Goal: Find specific page/section: Find specific page/section

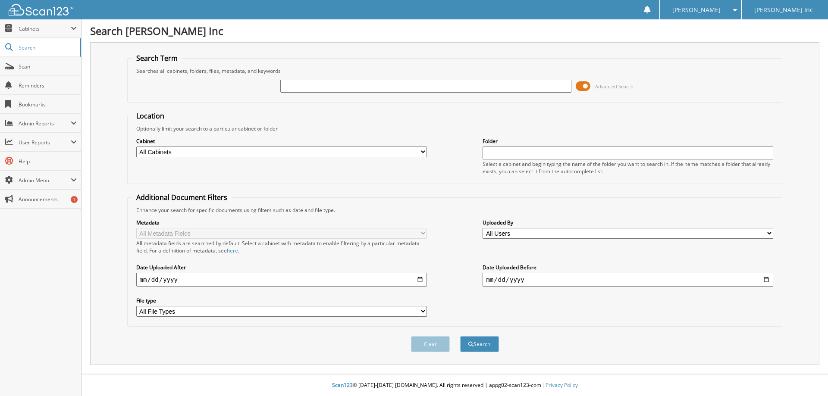
click at [502, 84] on input "text" at bounding box center [425, 86] width 291 height 13
type input "1t2123u"
click at [460, 336] on button "Search" at bounding box center [479, 344] width 39 height 16
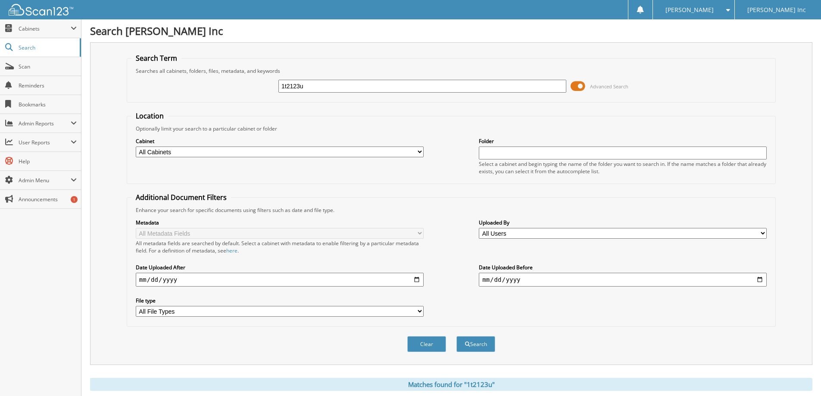
drag, startPoint x: 311, startPoint y: 82, endPoint x: 229, endPoint y: 82, distance: 81.9
click at [240, 84] on div "1t2123u Advanced Search" at bounding box center [451, 86] width 640 height 23
type input "mld60805"
click at [456, 336] on button "Search" at bounding box center [475, 344] width 39 height 16
click at [588, 87] on span "Advanced Search" at bounding box center [600, 86] width 58 height 13
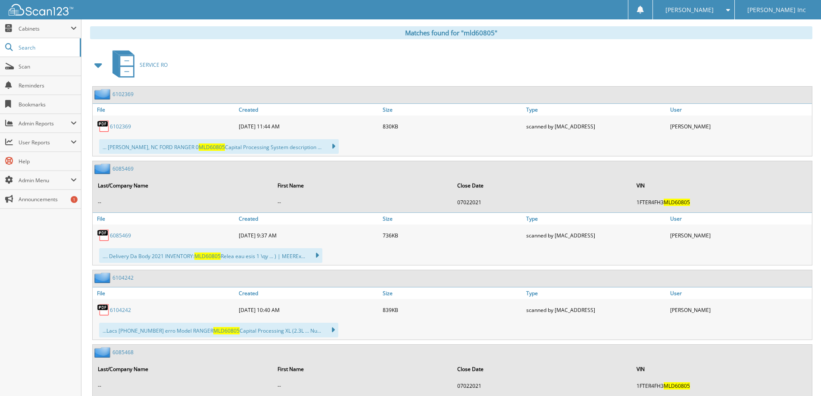
scroll to position [129, 0]
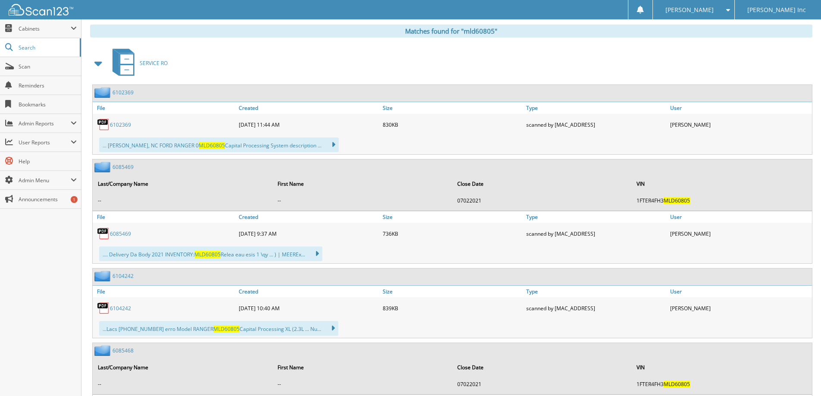
click at [97, 61] on span at bounding box center [99, 64] width 12 height 16
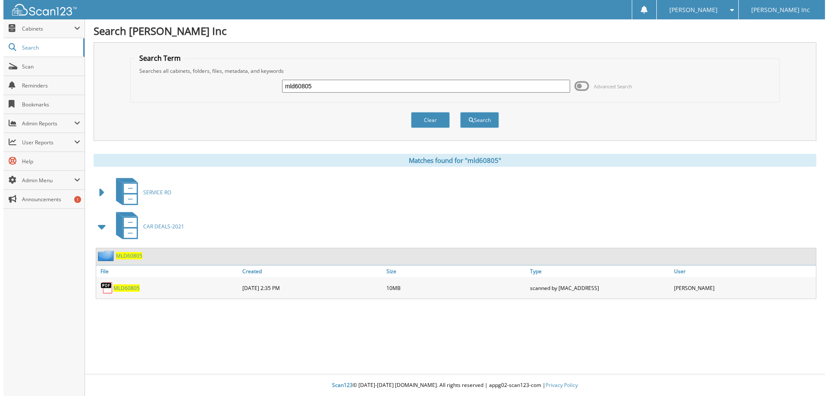
scroll to position [0, 0]
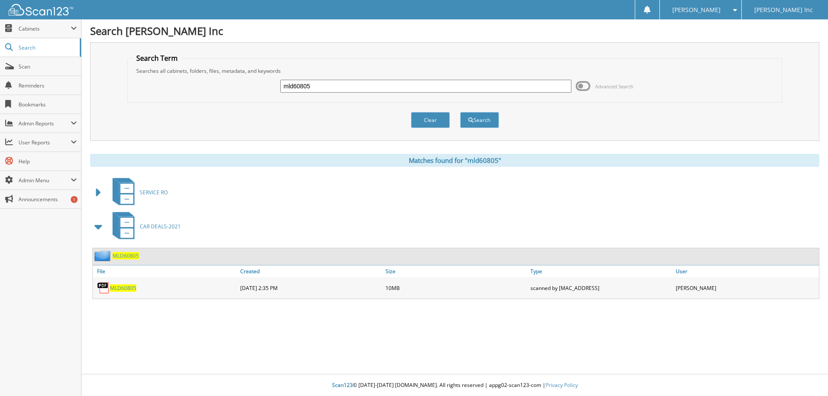
click at [117, 284] on link "MLD60805" at bounding box center [123, 287] width 26 height 7
drag, startPoint x: 320, startPoint y: 87, endPoint x: 269, endPoint y: 88, distance: 50.4
click at [269, 88] on div "mld60805 Advanced Search" at bounding box center [455, 86] width 646 height 23
click at [435, 118] on button "Clear" at bounding box center [430, 120] width 39 height 16
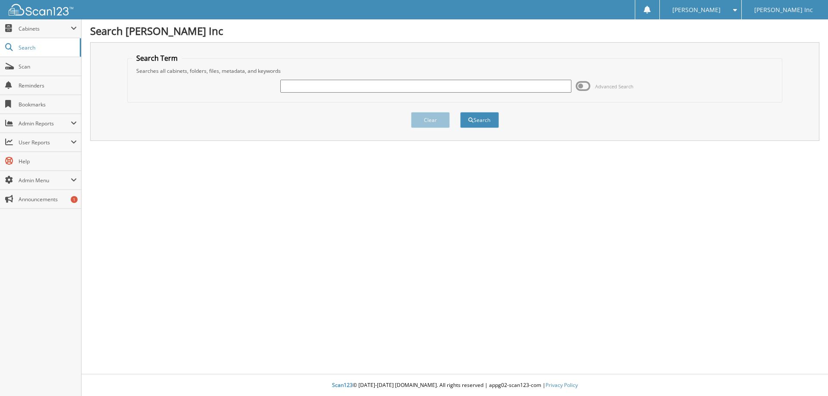
click at [467, 88] on input "text" at bounding box center [425, 86] width 291 height 13
type input "bryson, martha"
click at [460, 112] on button "Search" at bounding box center [479, 120] width 39 height 16
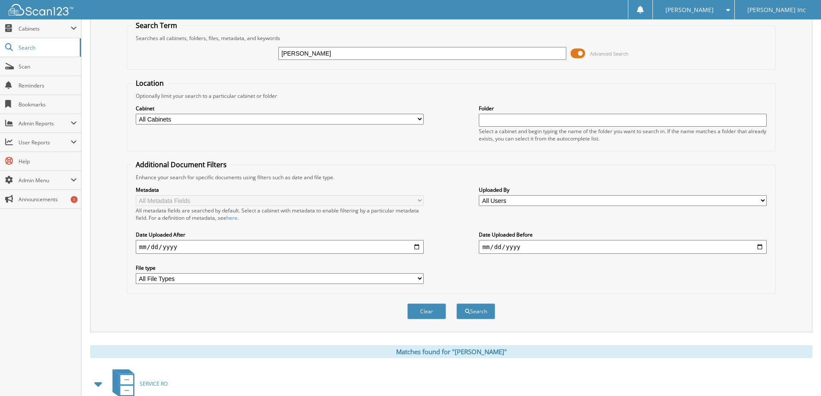
scroll to position [23, 0]
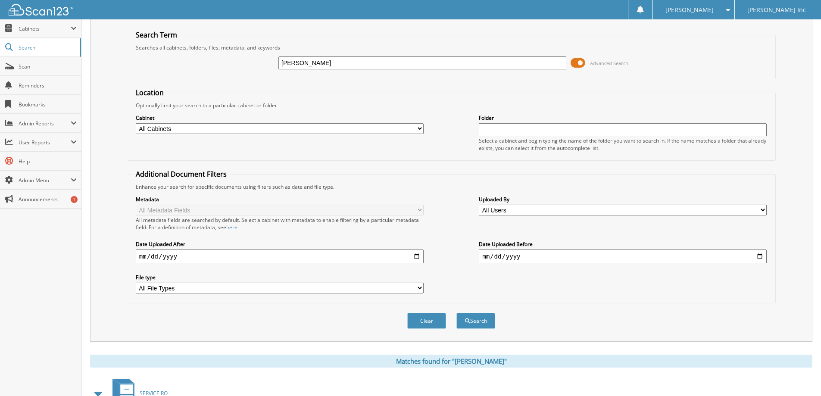
drag, startPoint x: 335, startPoint y: 63, endPoint x: 263, endPoint y: 65, distance: 71.6
click at [265, 65] on div "[PERSON_NAME] Advanced Search" at bounding box center [451, 62] width 640 height 23
type input "1t2123u"
click at [456, 313] on button "Search" at bounding box center [475, 321] width 39 height 16
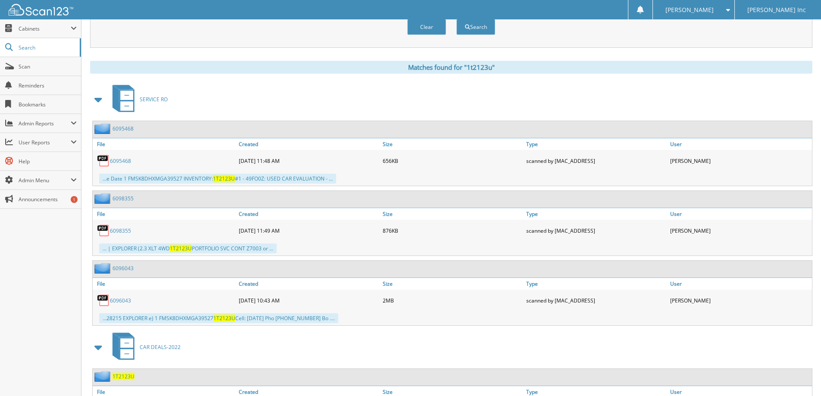
scroll to position [302, 0]
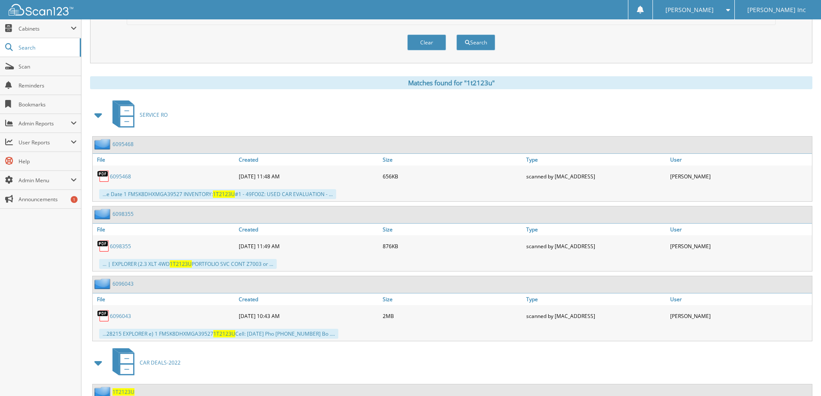
click at [95, 115] on span at bounding box center [99, 115] width 12 height 16
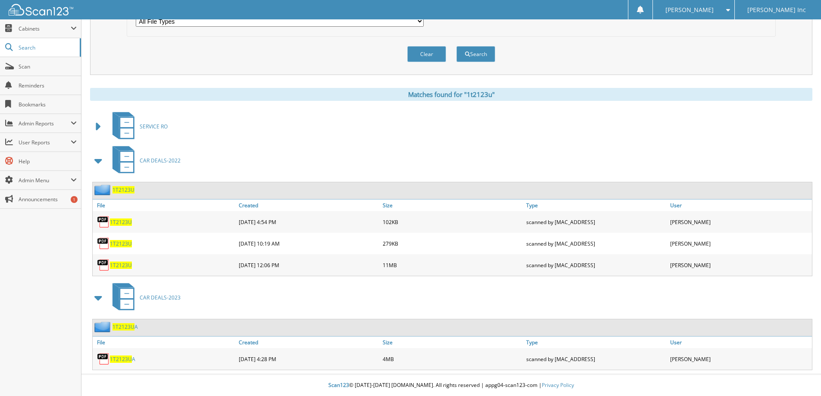
scroll to position [291, 0]
click at [121, 188] on span "1T2123U" at bounding box center [124, 189] width 22 height 7
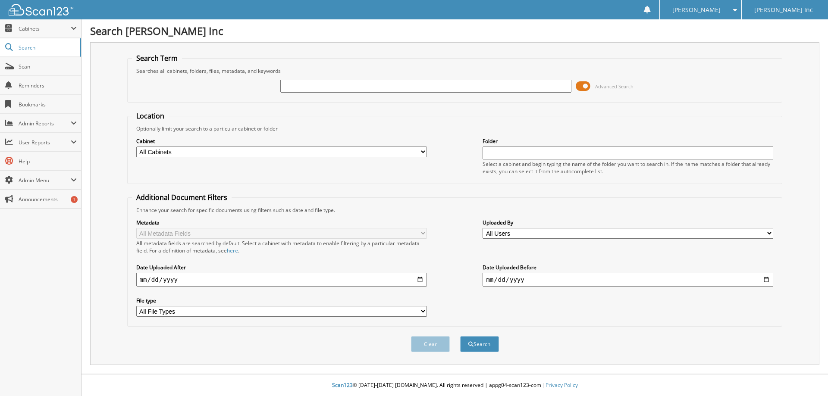
click at [355, 90] on input "text" at bounding box center [425, 86] width 291 height 13
type input "100059752"
click at [460, 336] on button "Search" at bounding box center [479, 344] width 39 height 16
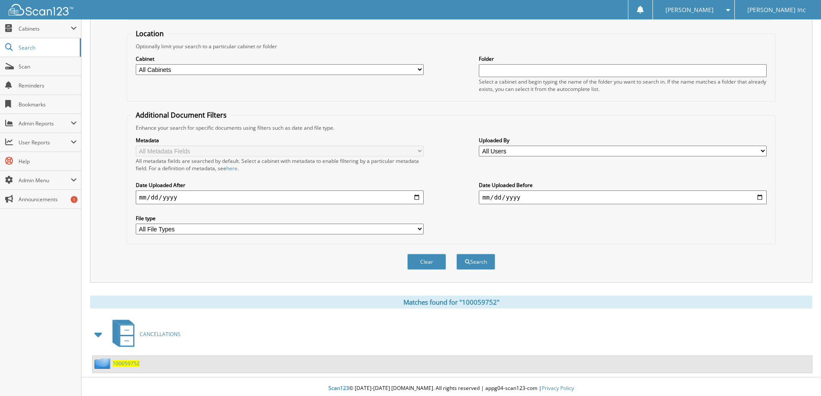
scroll to position [86, 0]
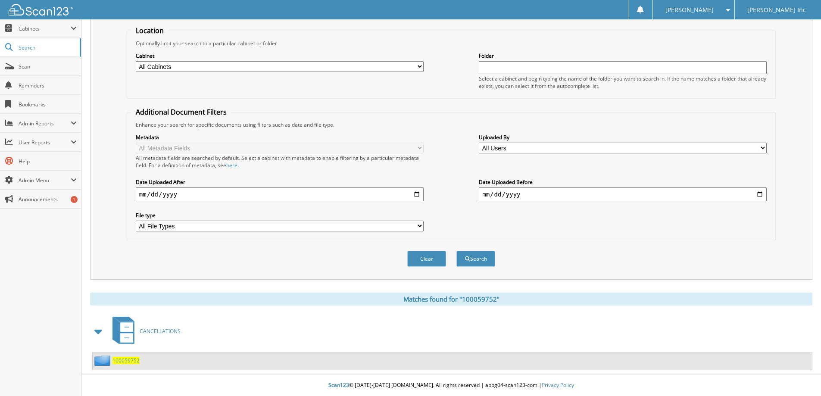
click at [129, 359] on span "100059752" at bounding box center [126, 360] width 27 height 7
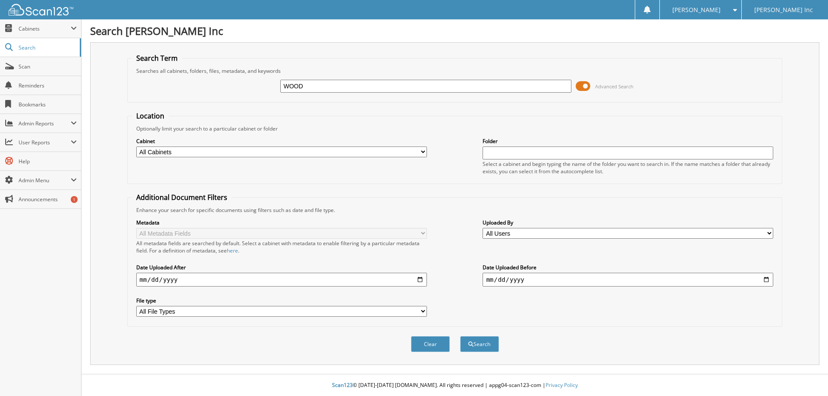
type input "WOOD"
click at [460, 336] on button "Search" at bounding box center [479, 344] width 39 height 16
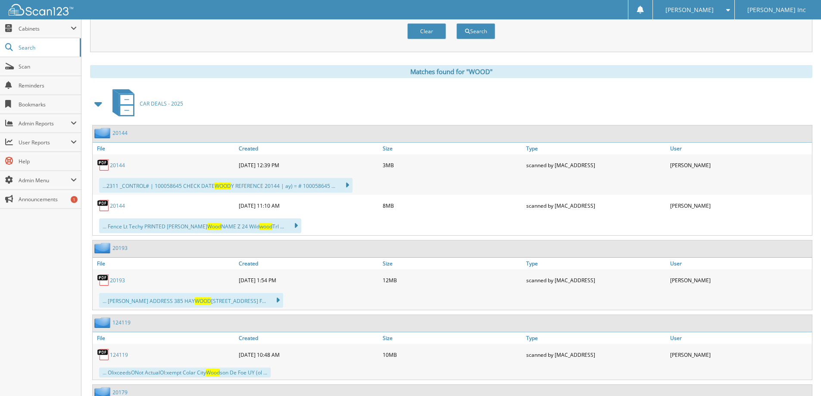
scroll to position [345, 0]
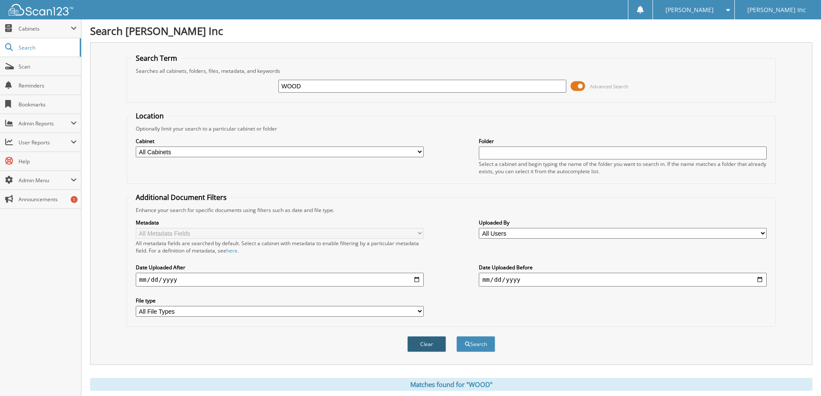
click at [432, 346] on button "Clear" at bounding box center [426, 344] width 39 height 16
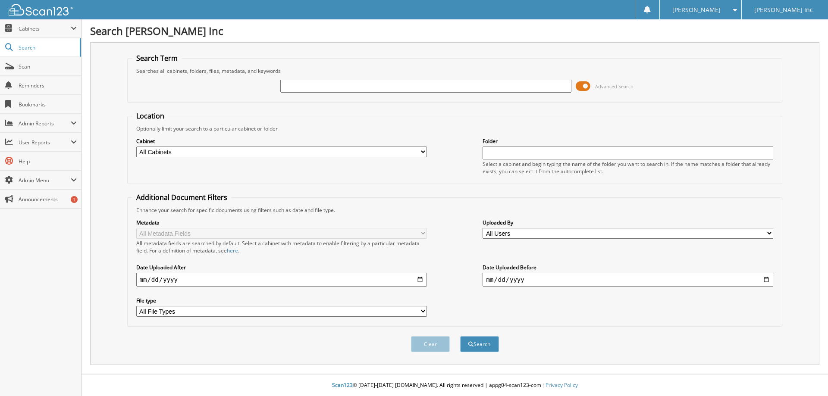
click at [323, 84] on input "text" at bounding box center [425, 86] width 291 height 13
paste input "F4095"
type input "F4095"
click at [479, 345] on button "Search" at bounding box center [479, 344] width 39 height 16
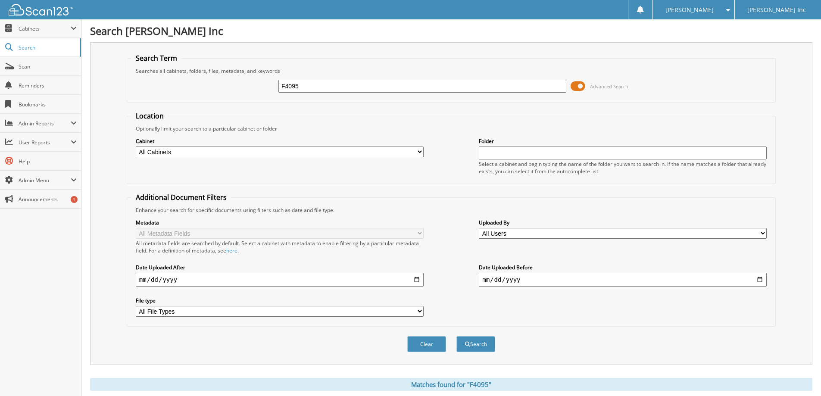
click at [597, 85] on span "Advanced Search" at bounding box center [609, 86] width 38 height 6
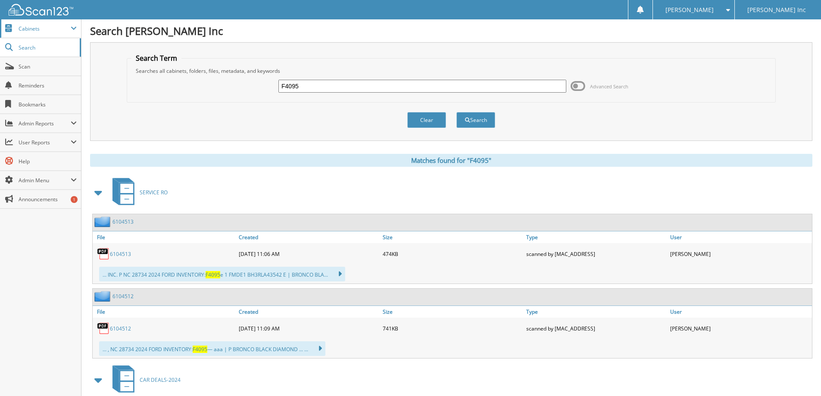
click at [32, 24] on span "Cabinets" at bounding box center [40, 28] width 81 height 19
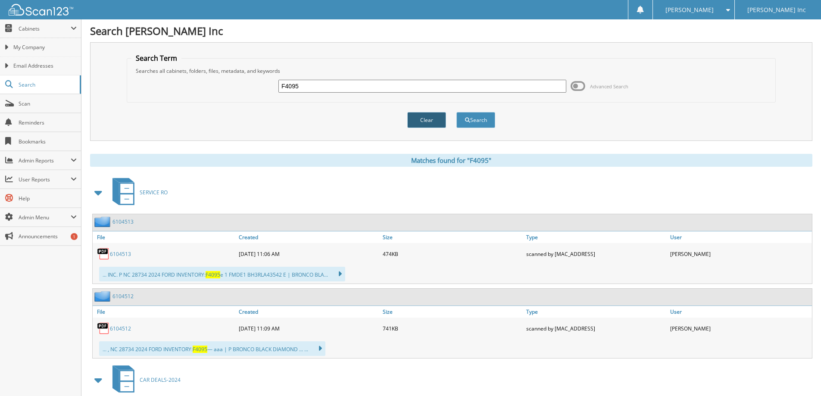
click at [423, 118] on button "Clear" at bounding box center [426, 120] width 39 height 16
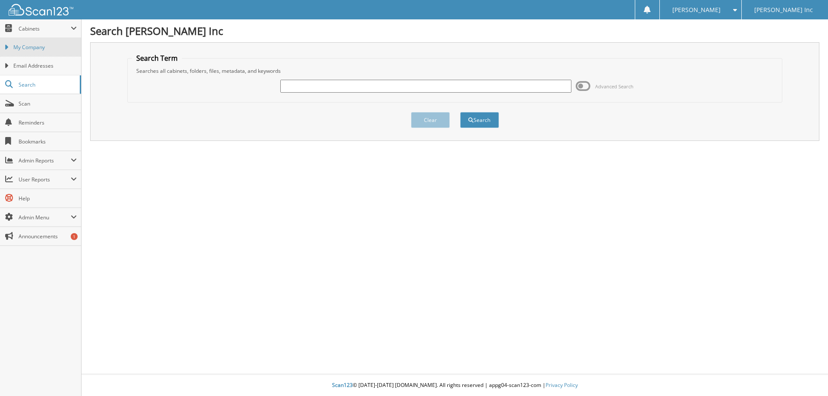
click at [42, 47] on span "My Company" at bounding box center [44, 48] width 63 height 8
